Goal: Information Seeking & Learning: Learn about a topic

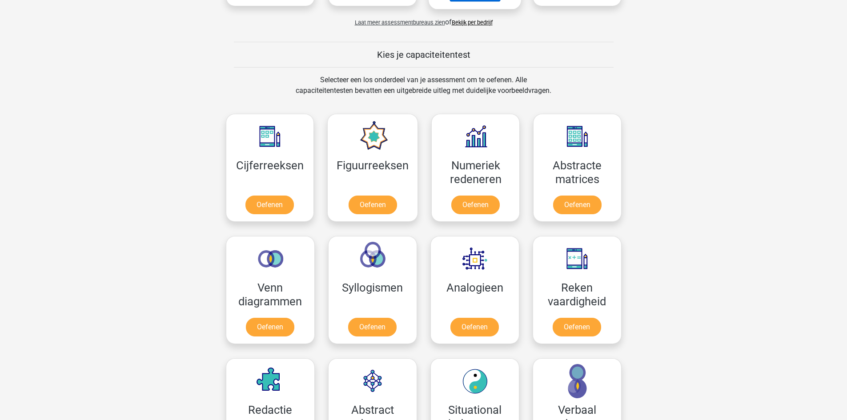
scroll to position [311, 0]
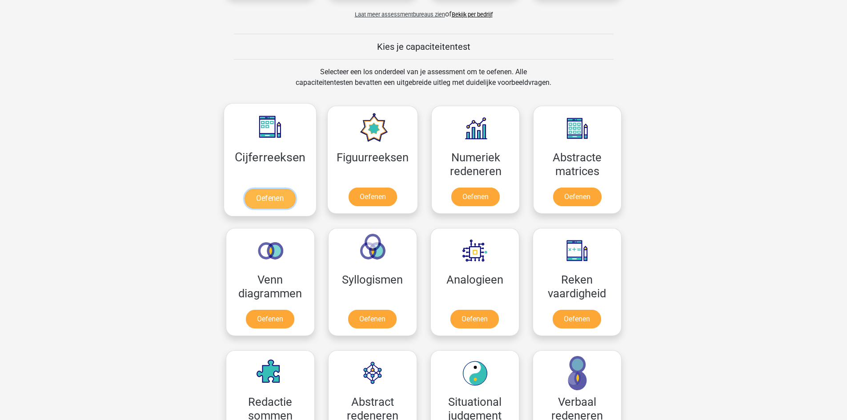
click at [260, 201] on link "Oefenen" at bounding box center [270, 199] width 51 height 20
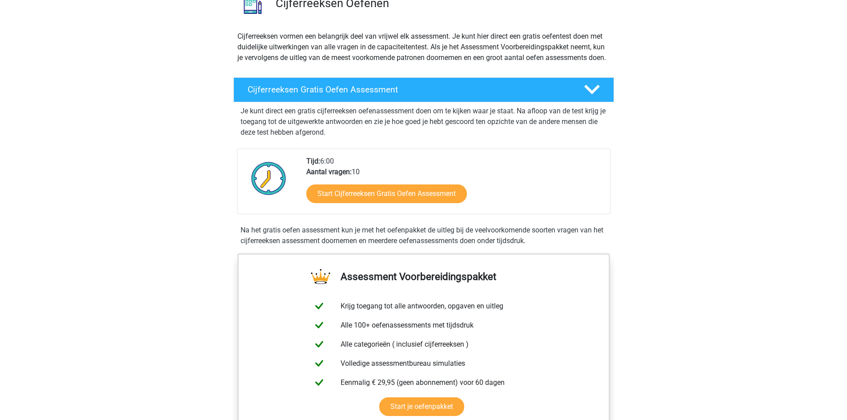
scroll to position [89, 0]
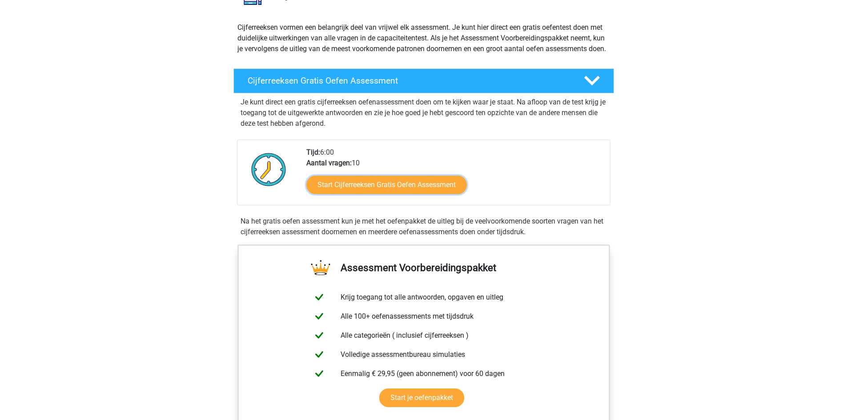
click at [372, 194] on link "Start Cijferreeksen Gratis Oefen Assessment" at bounding box center [386, 185] width 160 height 19
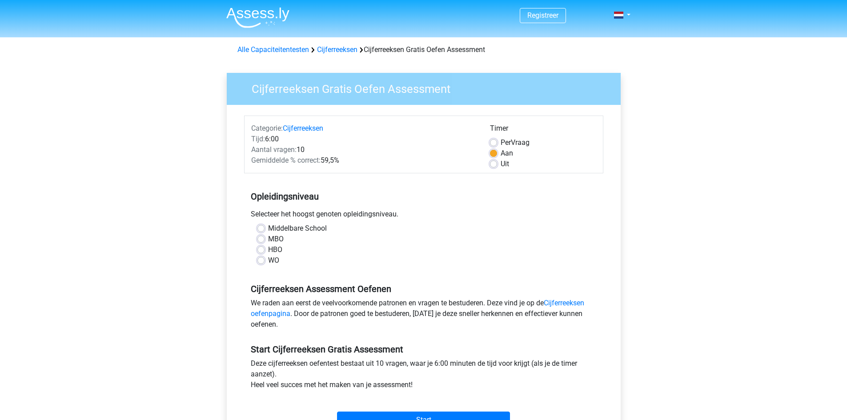
click at [273, 240] on label "MBO" at bounding box center [276, 239] width 16 height 11
click at [265, 240] on input "MBO" at bounding box center [260, 238] width 7 height 9
radio input "true"
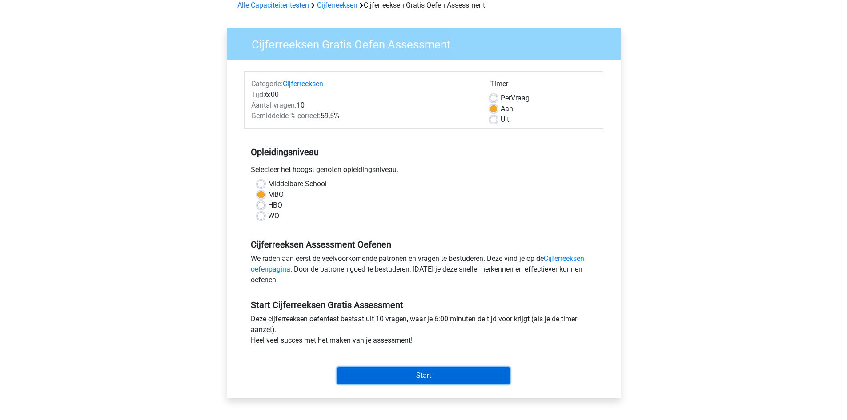
click at [434, 373] on input "Start" at bounding box center [423, 375] width 173 height 17
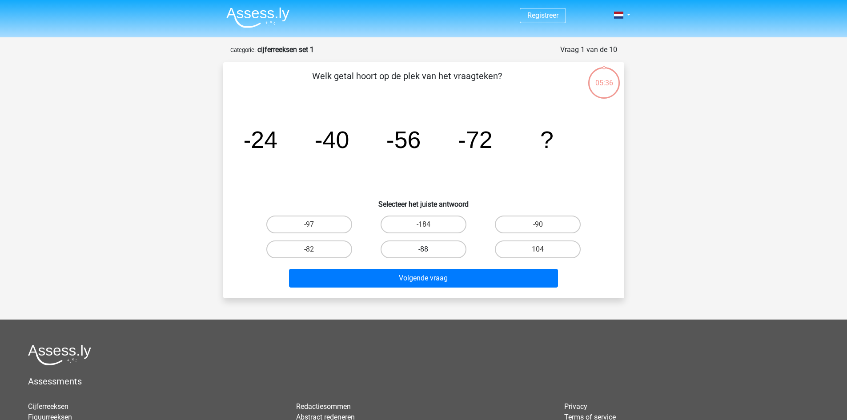
click at [437, 253] on label "-88" at bounding box center [424, 250] width 86 height 18
click at [429, 253] on input "-88" at bounding box center [426, 252] width 6 height 6
radio input "true"
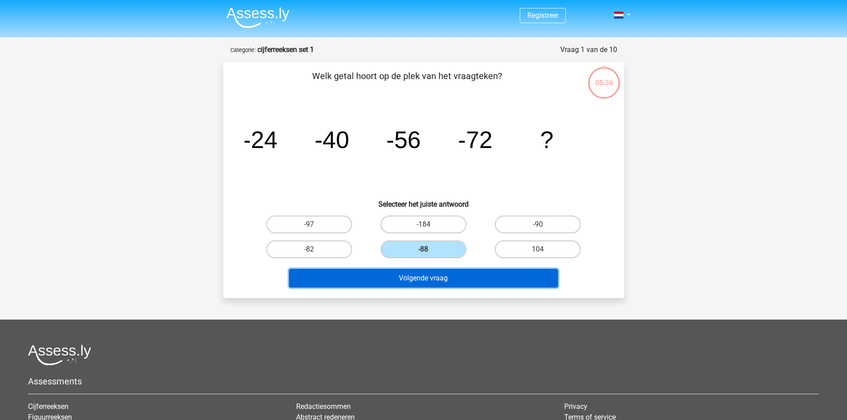
click at [449, 275] on button "Volgende vraag" at bounding box center [423, 278] width 269 height 19
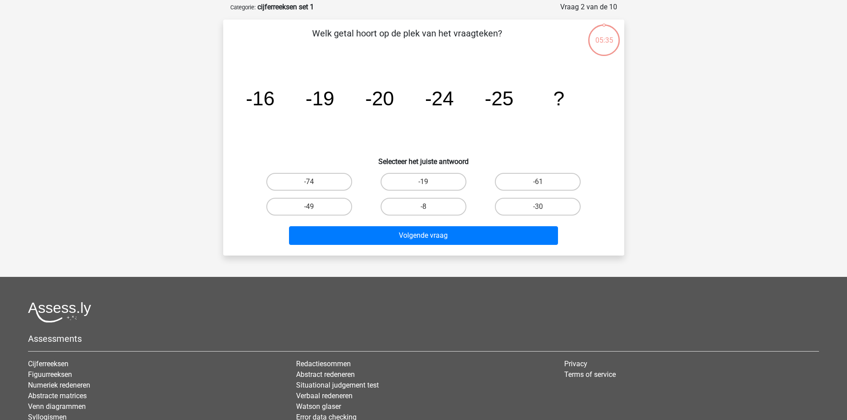
scroll to position [44, 0]
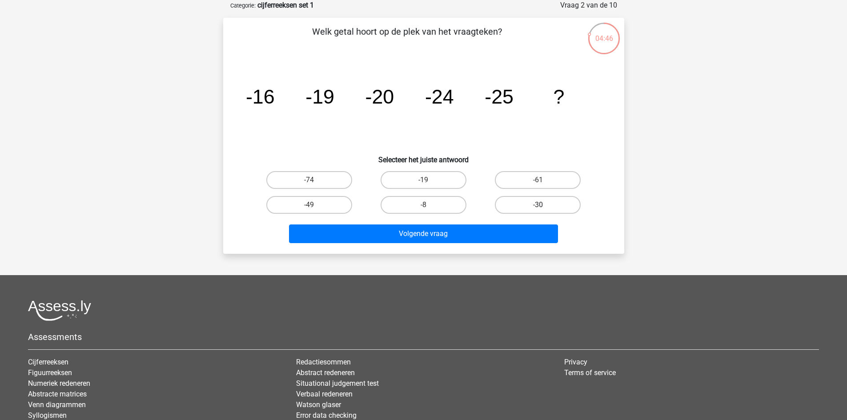
click at [545, 201] on label "-30" at bounding box center [538, 205] width 86 height 18
click at [544, 205] on input "-30" at bounding box center [541, 208] width 6 height 6
radio input "true"
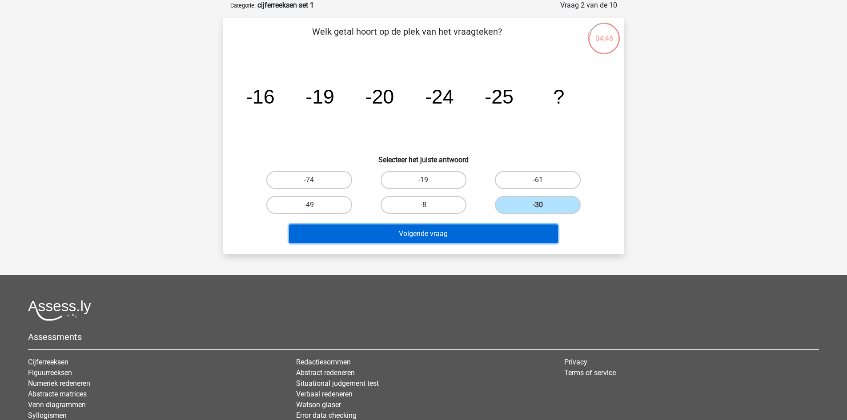
click at [543, 231] on button "Volgende vraag" at bounding box center [423, 234] width 269 height 19
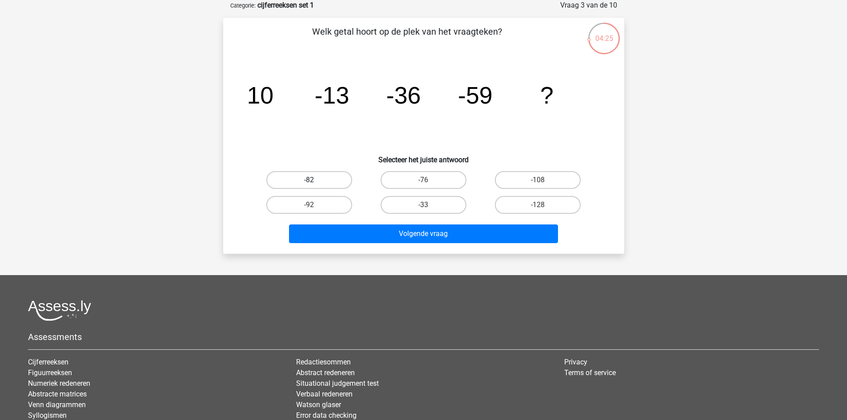
click at [307, 182] on label "-82" at bounding box center [309, 180] width 86 height 18
click at [309, 182] on input "-82" at bounding box center [312, 183] width 6 height 6
radio input "true"
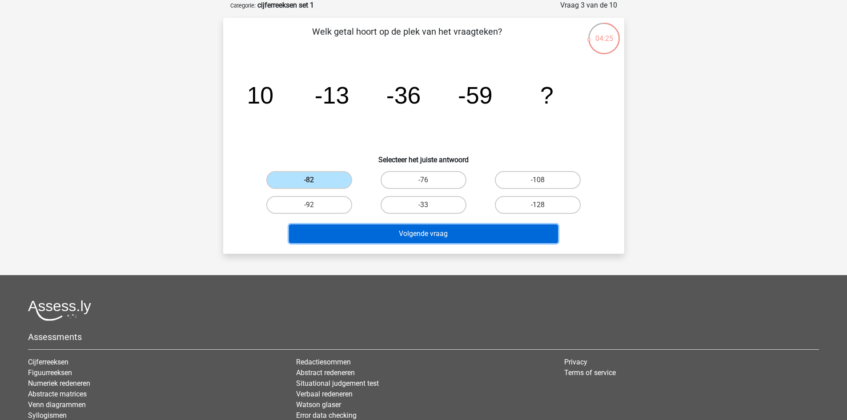
click at [401, 229] on button "Volgende vraag" at bounding box center [423, 234] width 269 height 19
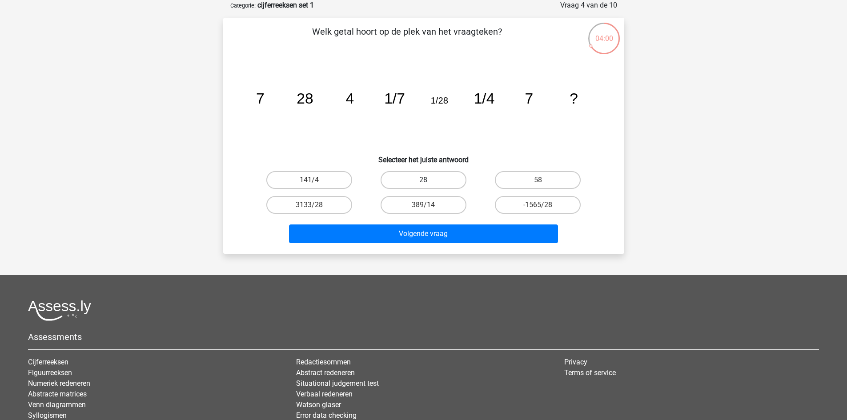
click at [435, 179] on label "28" at bounding box center [424, 180] width 86 height 18
click at [429, 180] on input "28" at bounding box center [426, 183] width 6 height 6
radio input "true"
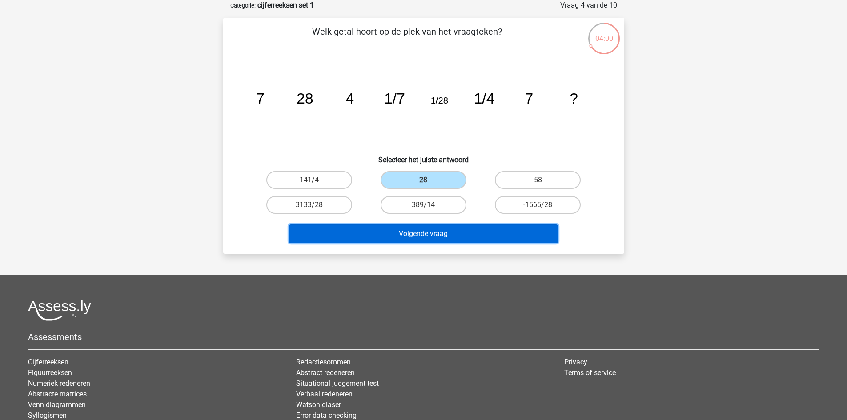
click at [458, 236] on button "Volgende vraag" at bounding box center [423, 234] width 269 height 19
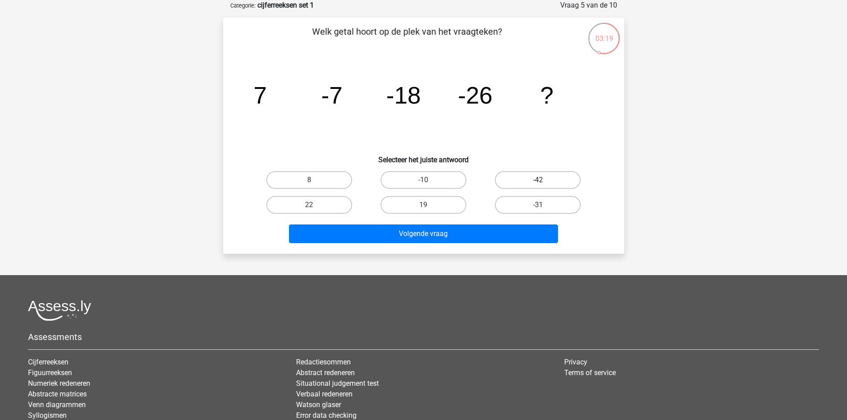
click at [536, 182] on label "-42" at bounding box center [538, 180] width 86 height 18
click at [538, 182] on input "-42" at bounding box center [541, 183] width 6 height 6
radio input "true"
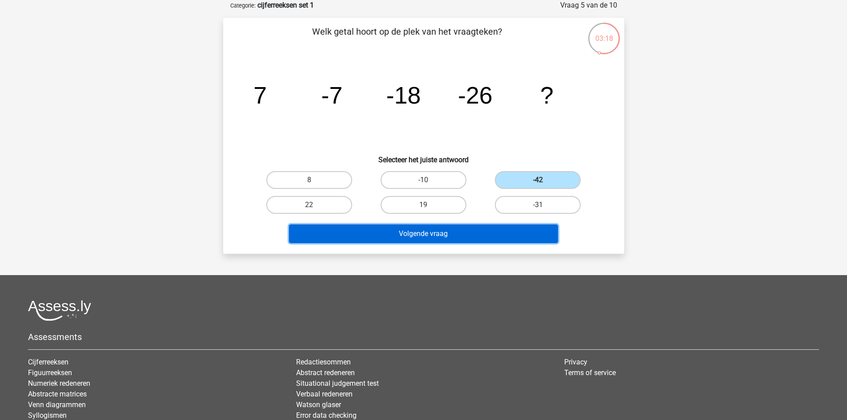
click at [502, 229] on button "Volgende vraag" at bounding box center [423, 234] width 269 height 19
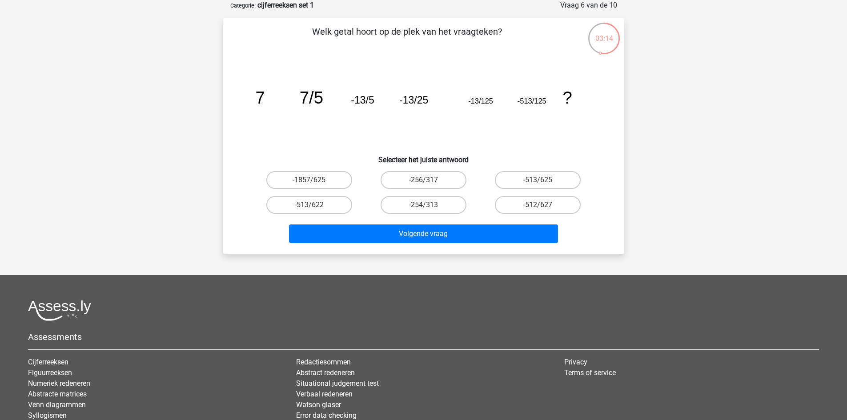
click at [563, 205] on label "-512/627" at bounding box center [538, 205] width 86 height 18
click at [544, 205] on input "-512/627" at bounding box center [541, 208] width 6 height 6
radio input "true"
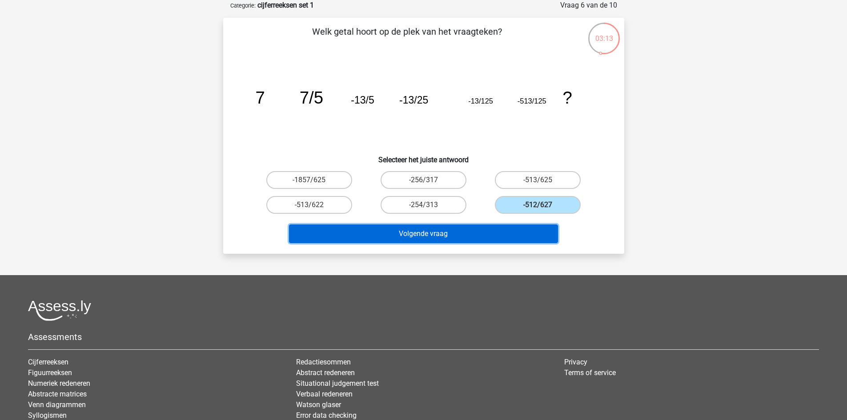
click at [473, 242] on button "Volgende vraag" at bounding box center [423, 234] width 269 height 19
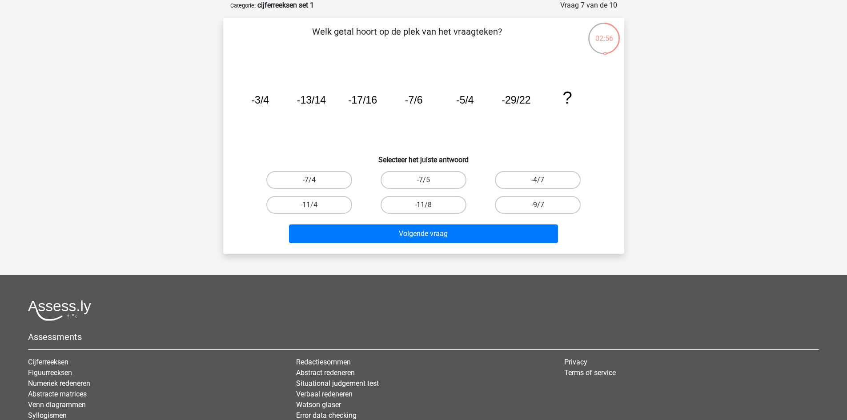
click at [561, 206] on label "-9/7" at bounding box center [538, 205] width 86 height 18
click at [544, 206] on input "-9/7" at bounding box center [541, 208] width 6 height 6
radio input "true"
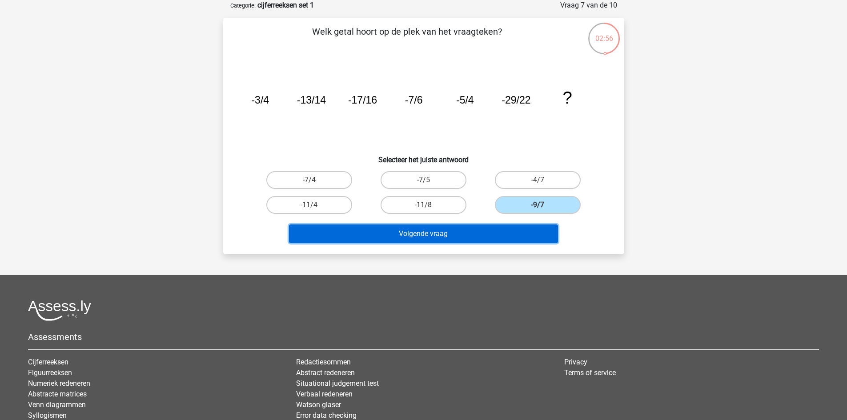
click at [533, 228] on button "Volgende vraag" at bounding box center [423, 234] width 269 height 19
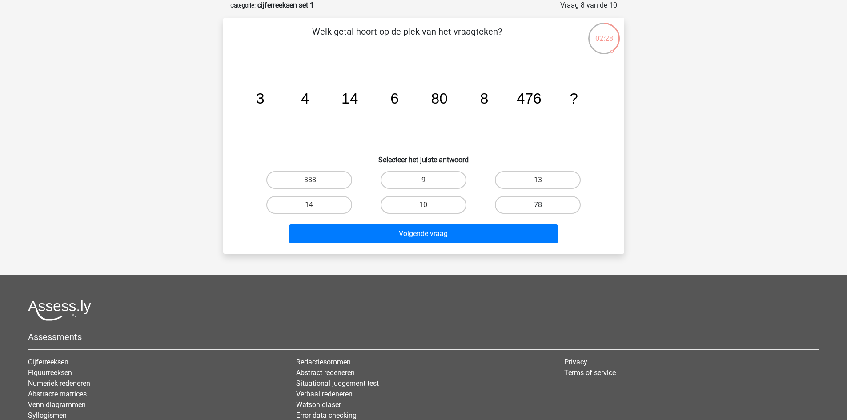
click at [540, 201] on label "78" at bounding box center [538, 205] width 86 height 18
click at [540, 205] on input "78" at bounding box center [541, 208] width 6 height 6
radio input "true"
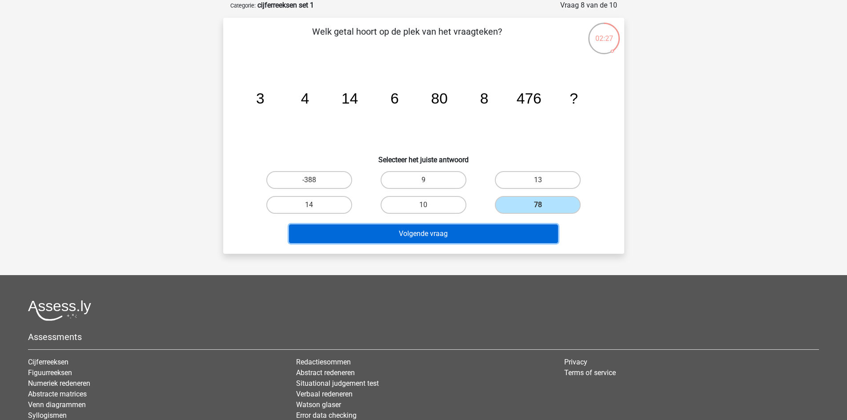
click at [530, 225] on button "Volgende vraag" at bounding box center [423, 234] width 269 height 19
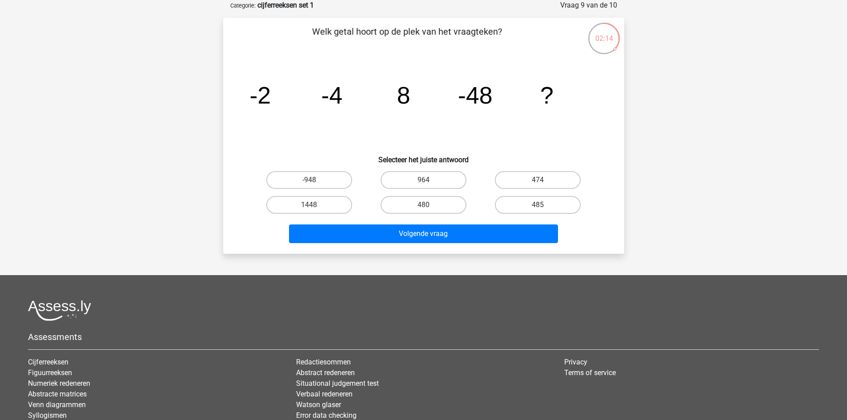
click at [541, 205] on input "485" at bounding box center [541, 208] width 6 height 6
radio input "true"
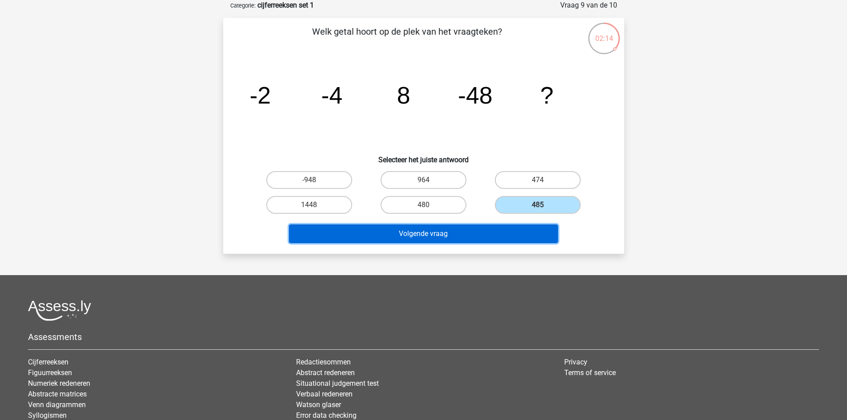
click at [534, 229] on button "Volgende vraag" at bounding box center [423, 234] width 269 height 19
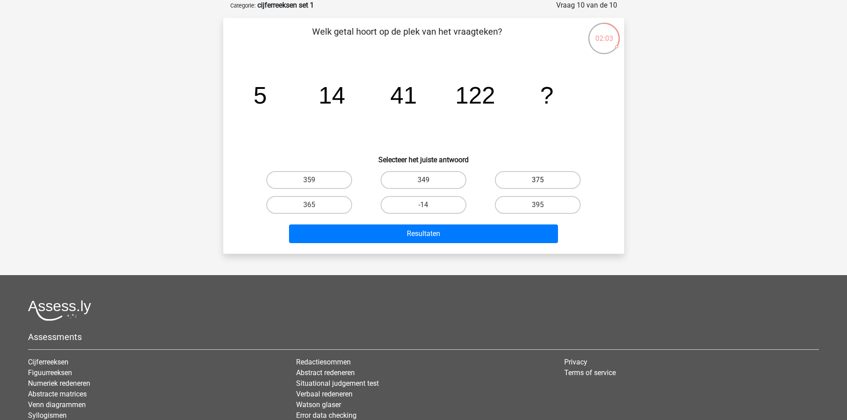
click at [525, 183] on label "375" at bounding box center [538, 180] width 86 height 18
click at [538, 183] on input "375" at bounding box center [541, 183] width 6 height 6
radio input "true"
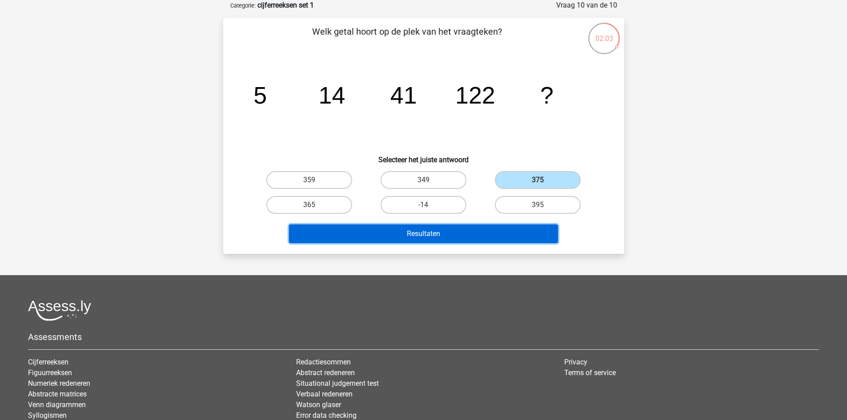
click at [521, 229] on button "Resultaten" at bounding box center [423, 234] width 269 height 19
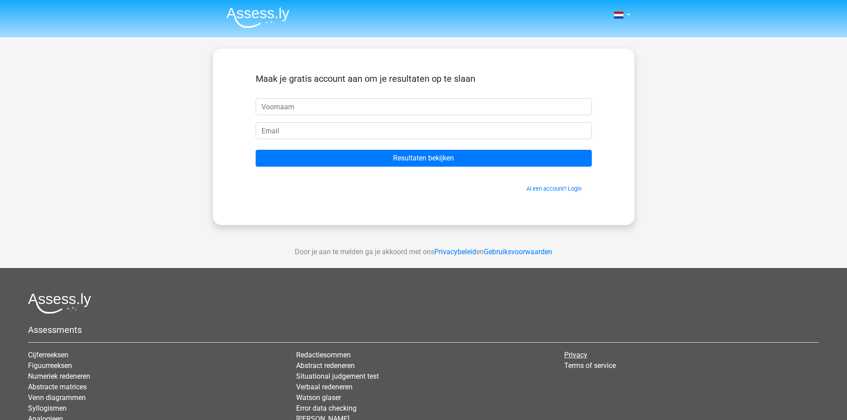
click at [577, 354] on link "Privacy" at bounding box center [575, 355] width 23 height 8
